Goal: Task Accomplishment & Management: Complete application form

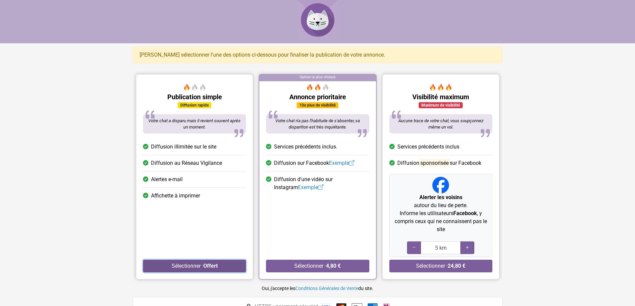
click at [197, 264] on button "Sélectionner · Offert" at bounding box center [194, 266] width 103 height 13
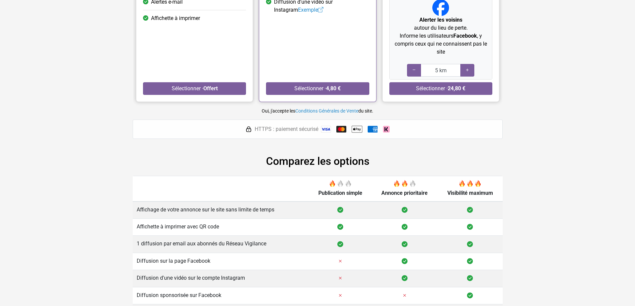
scroll to position [194, 0]
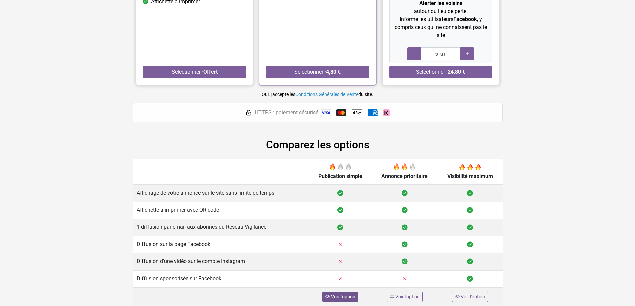
click at [343, 297] on span "Voir l'option" at bounding box center [343, 296] width 24 height 5
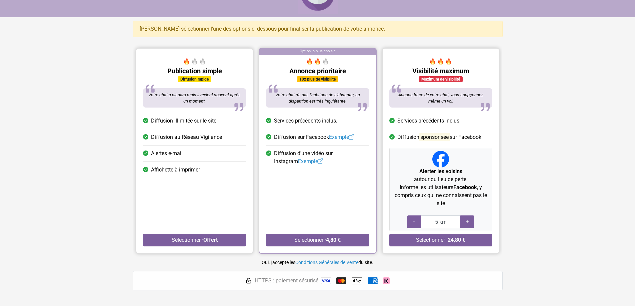
scroll to position [0, 0]
